Goal: Find specific page/section: Find specific page/section

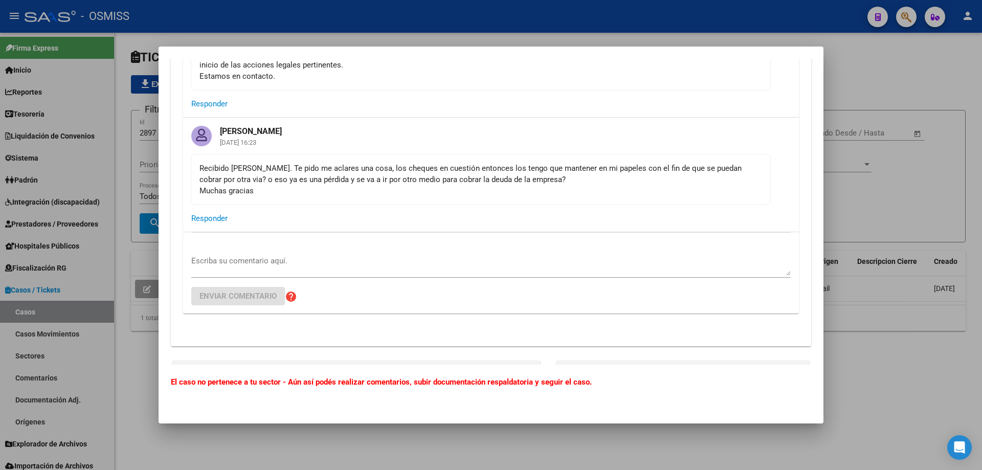
scroll to position [256, 0]
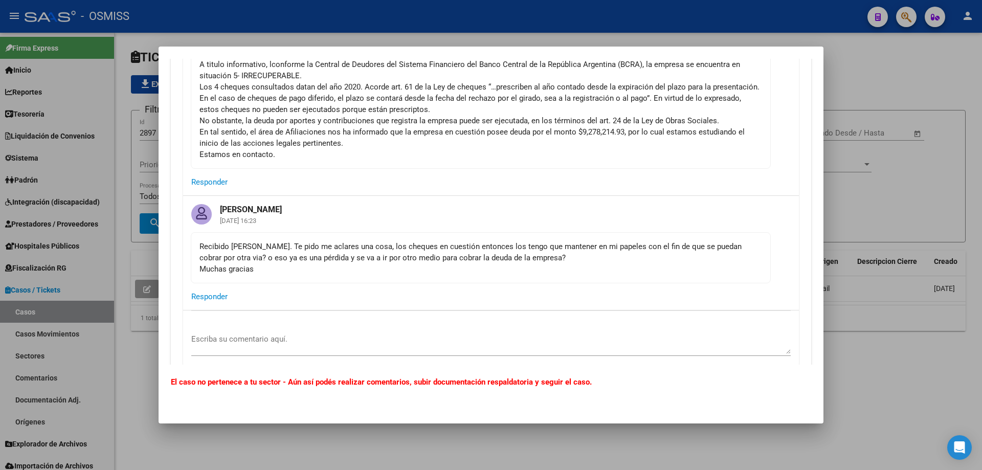
click at [870, 87] on div at bounding box center [491, 235] width 982 height 470
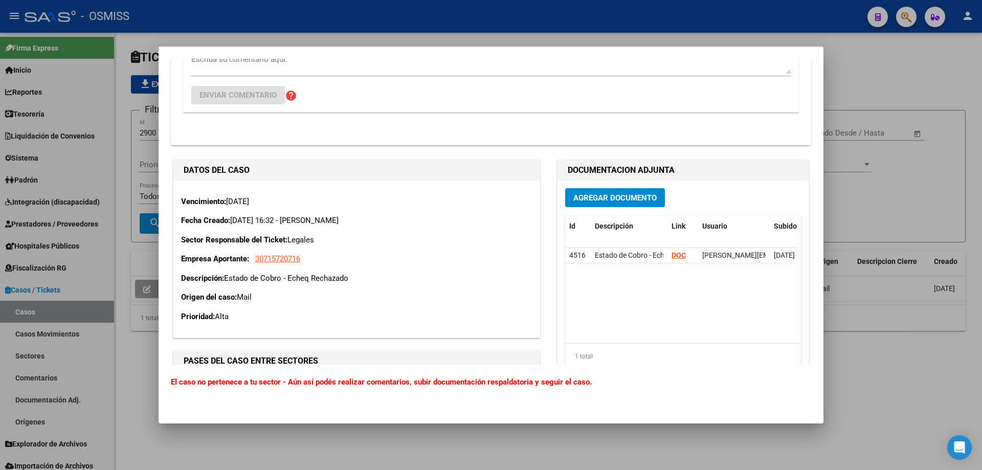
scroll to position [563, 0]
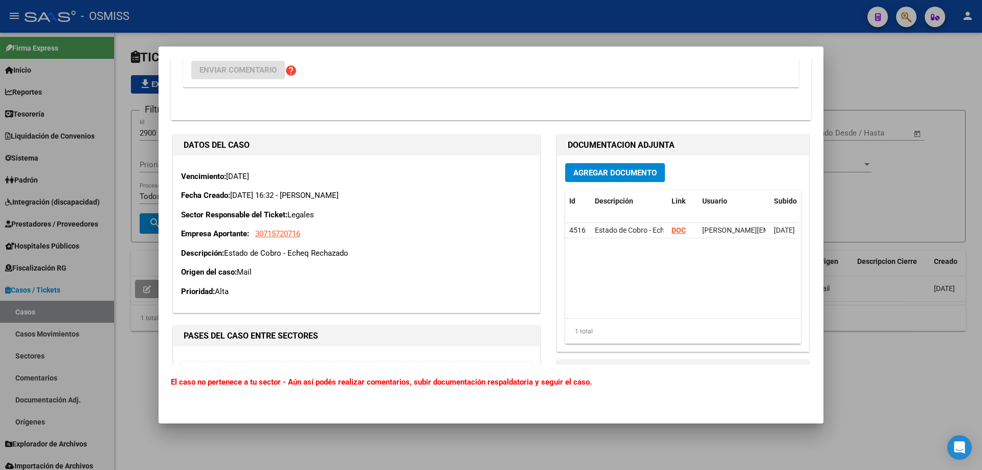
click at [890, 63] on div at bounding box center [491, 235] width 982 height 470
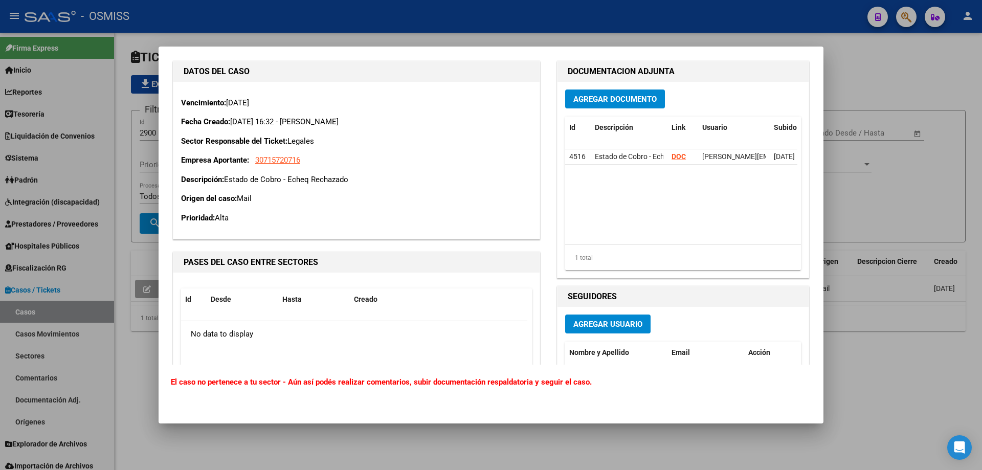
scroll to position [665, 0]
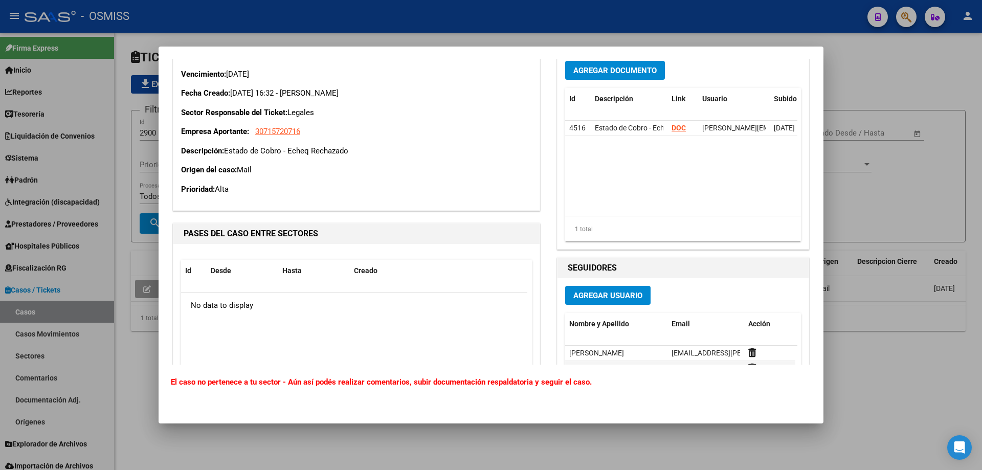
click at [844, 54] on div at bounding box center [491, 235] width 982 height 470
